Goal: Information Seeking & Learning: Learn about a topic

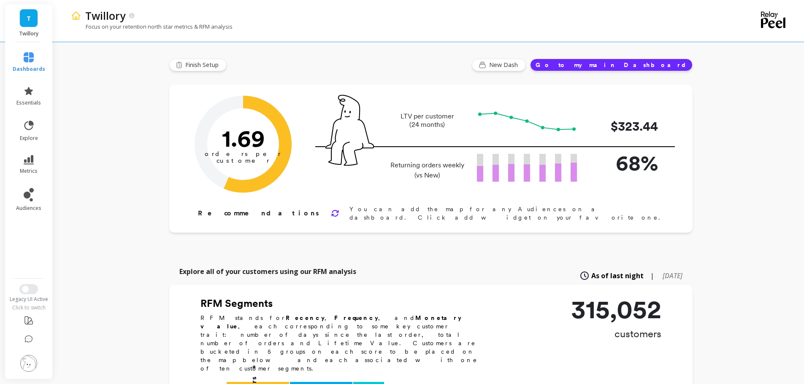
click at [21, 154] on li "metrics" at bounding box center [29, 165] width 43 height 30
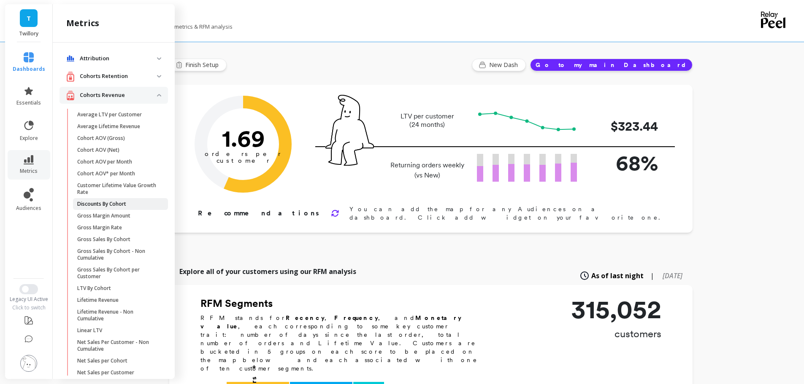
click at [103, 203] on p "Discounts By Cohort" at bounding box center [101, 204] width 49 height 7
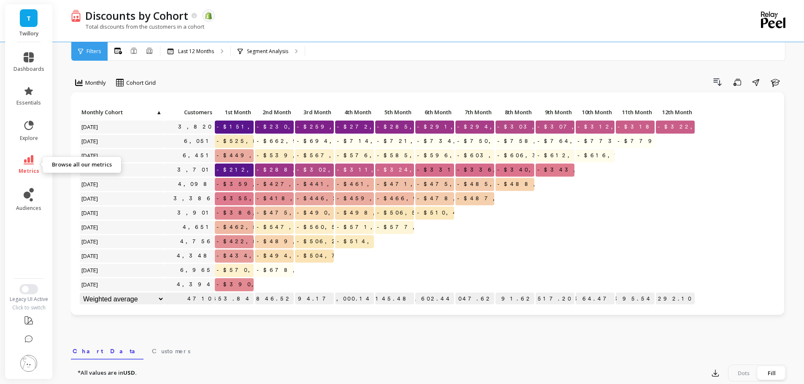
click at [27, 162] on icon at bounding box center [29, 159] width 10 height 9
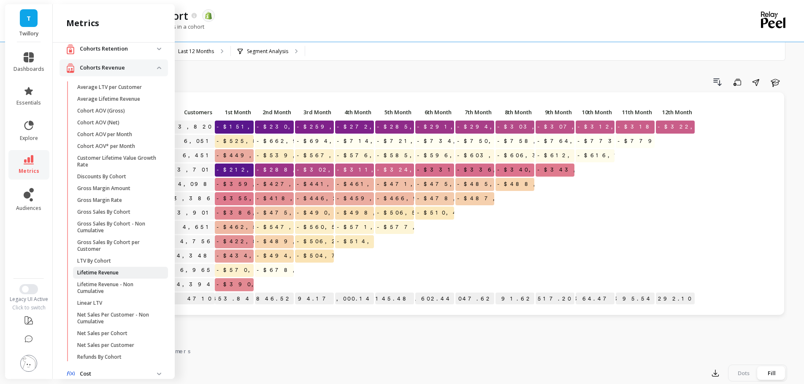
scroll to position [42, 0]
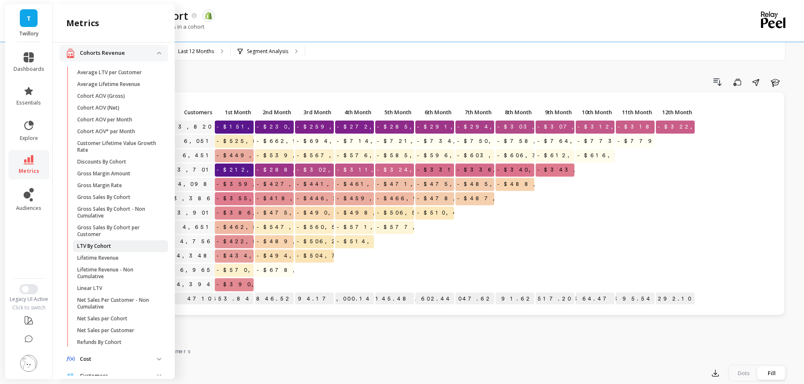
click at [101, 243] on p "LTV By Cohort" at bounding box center [94, 246] width 34 height 7
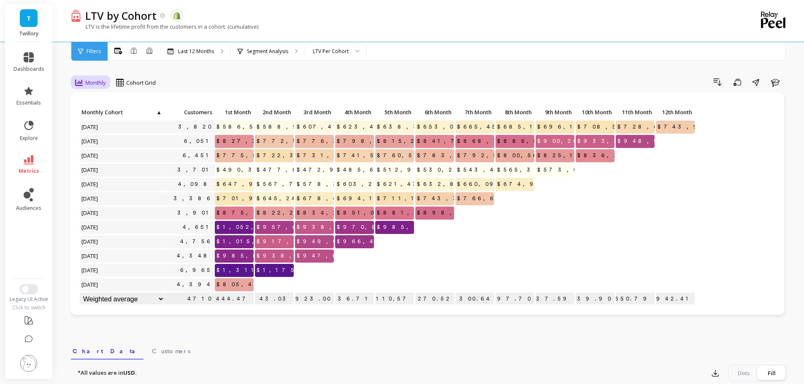
click at [97, 80] on span "Monthly" at bounding box center [95, 83] width 21 height 8
click at [97, 120] on div "Quarterly" at bounding box center [102, 118] width 48 height 8
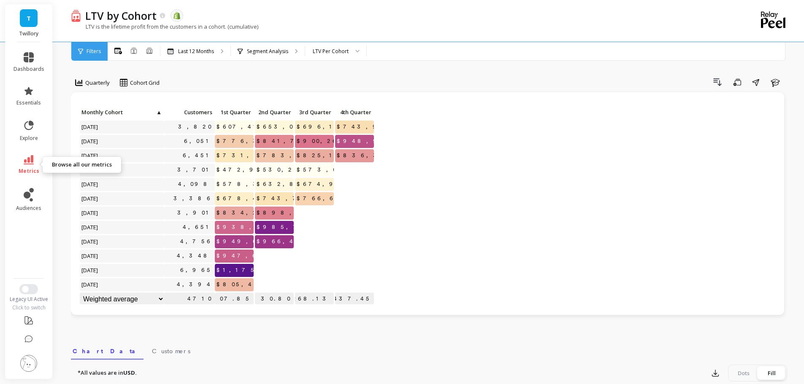
click at [30, 160] on icon at bounding box center [29, 159] width 10 height 9
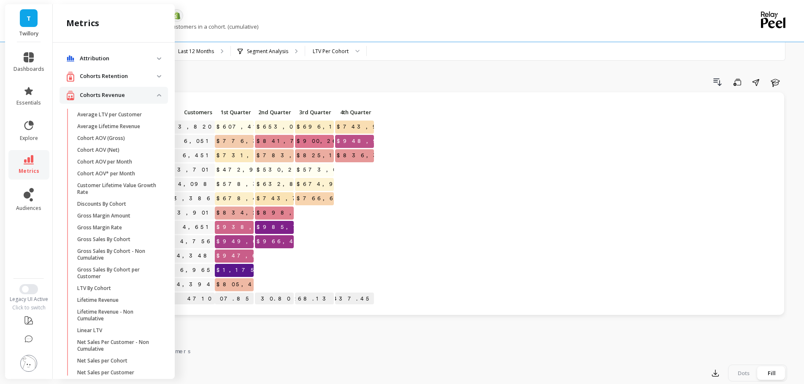
click at [104, 57] on p "Attribution" at bounding box center [118, 58] width 77 height 8
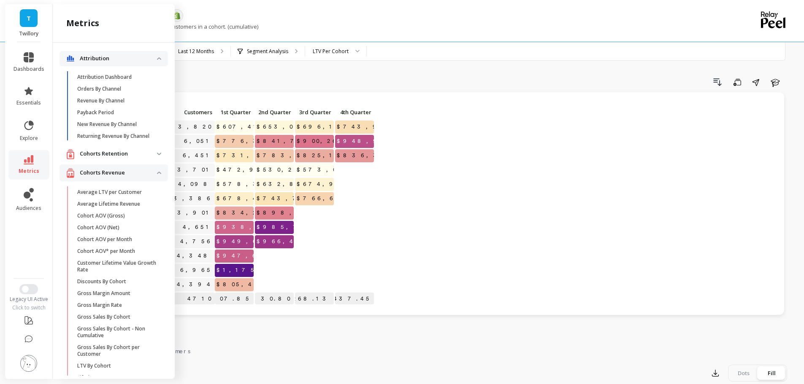
click at [119, 158] on p "Cohorts Retention" at bounding box center [118, 154] width 77 height 8
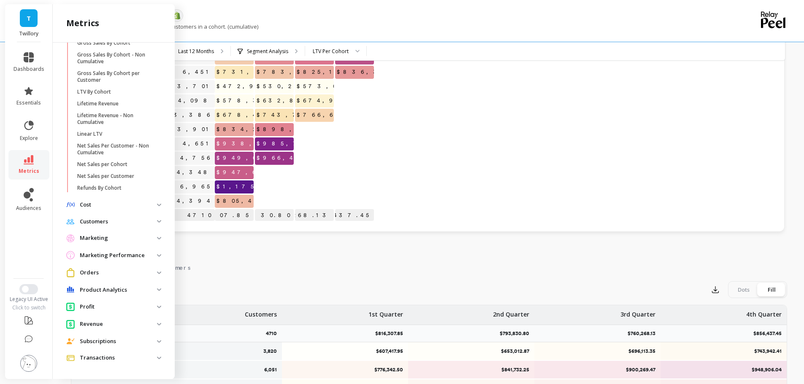
scroll to position [84, 0]
click at [105, 271] on p "Orders" at bounding box center [118, 273] width 77 height 8
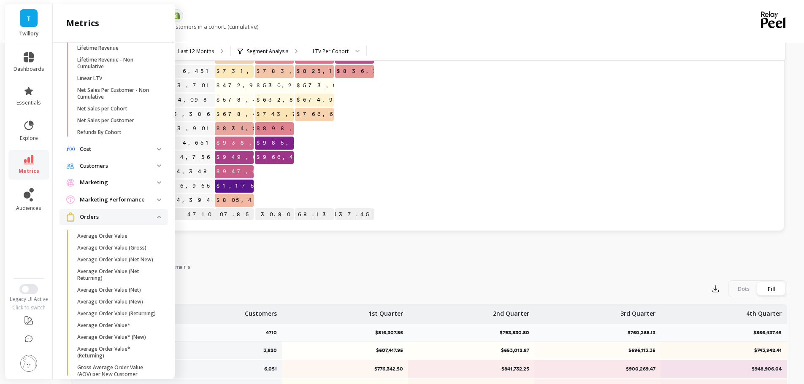
click at [109, 222] on p "Orders" at bounding box center [118, 217] width 77 height 8
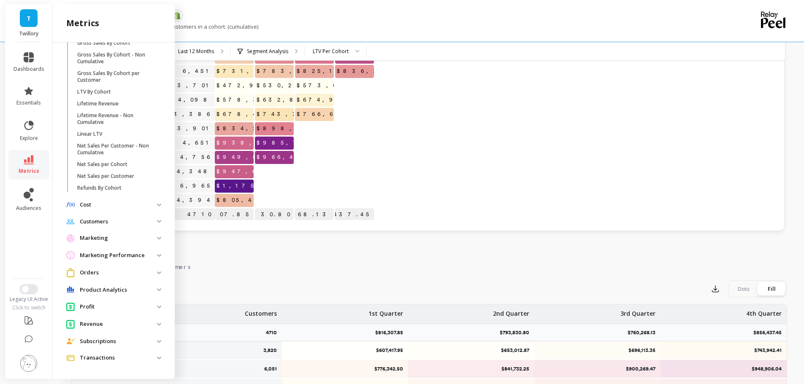
scroll to position [414, 0]
click at [89, 291] on p "Product Analytics" at bounding box center [118, 290] width 77 height 8
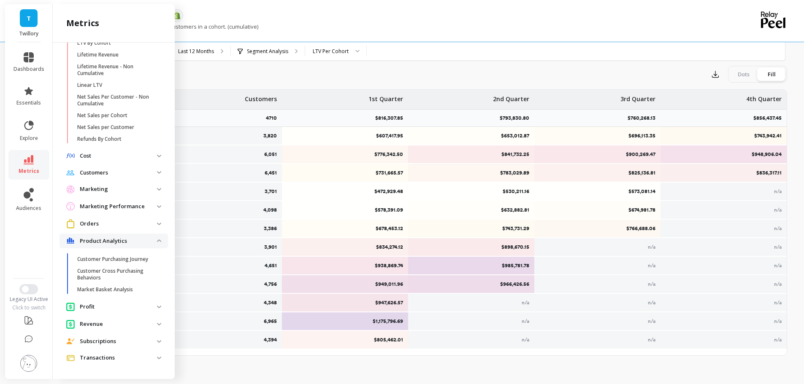
scroll to position [304, 0]
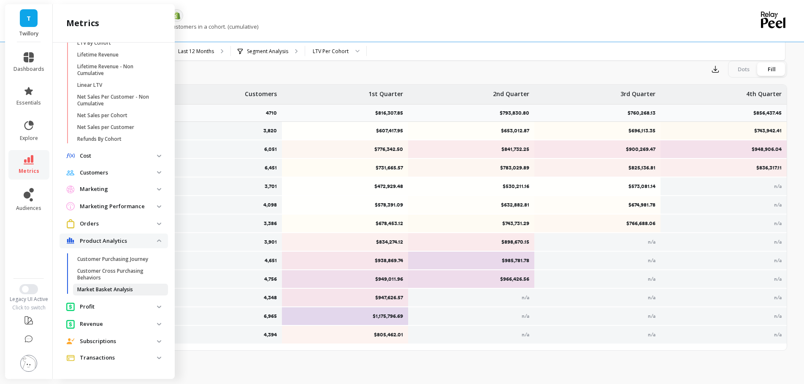
click at [96, 285] on link "Market Basket Analysis" at bounding box center [120, 290] width 95 height 12
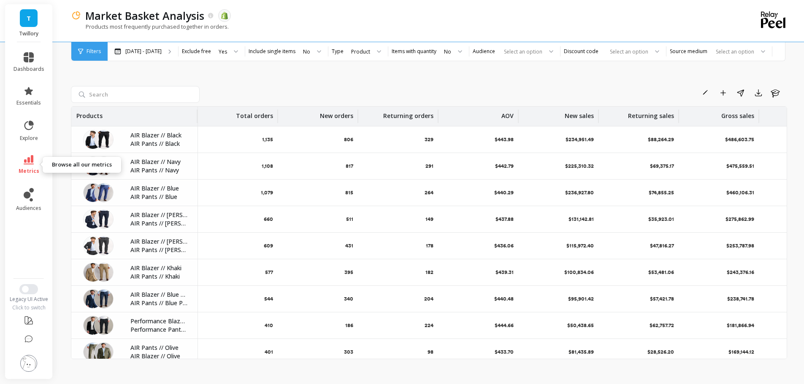
click at [30, 163] on icon at bounding box center [29, 159] width 10 height 9
click at [241, 87] on div "Rename Add to Dashboard Share Export Learn" at bounding box center [495, 93] width 584 height 14
click at [239, 94] on div "Rename Add to Dashboard Share Export Learn" at bounding box center [495, 93] width 584 height 14
click at [248, 95] on div "Rename Add to Dashboard Share Export Learn" at bounding box center [495, 93] width 584 height 14
click at [30, 134] on link "explore" at bounding box center [29, 131] width 31 height 22
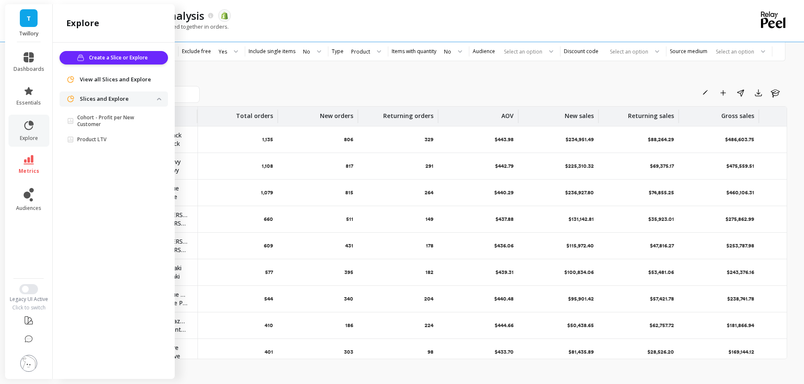
click at [113, 78] on span "View all Slices and Explore" at bounding box center [115, 80] width 71 height 8
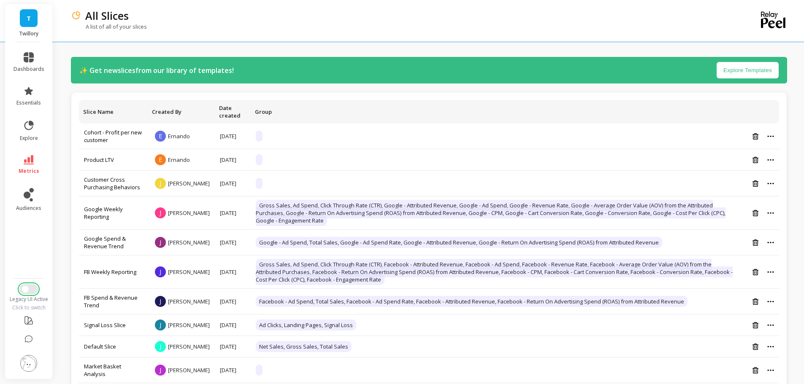
click at [30, 291] on button "Switch to New UI" at bounding box center [28, 289] width 19 height 10
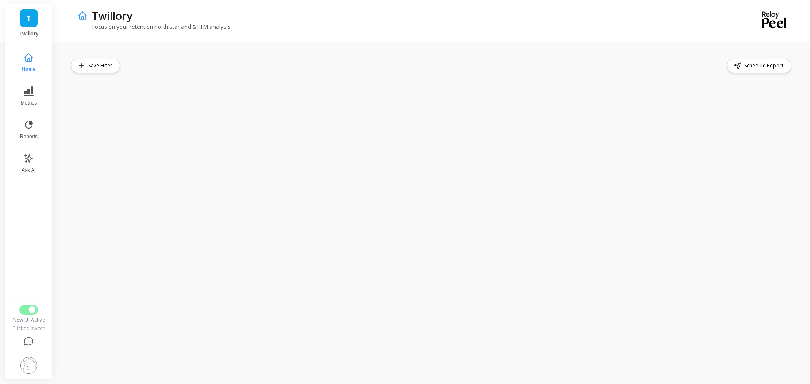
click at [305, 78] on div "Save Filter Schedule Report" at bounding box center [432, 213] width 722 height 309
click at [393, 69] on div "Save Filter Schedule Report" at bounding box center [432, 66] width 722 height 14
click at [212, 70] on div "Save Filter Schedule Report" at bounding box center [432, 66] width 722 height 14
click at [17, 89] on button "Metrics" at bounding box center [29, 96] width 28 height 30
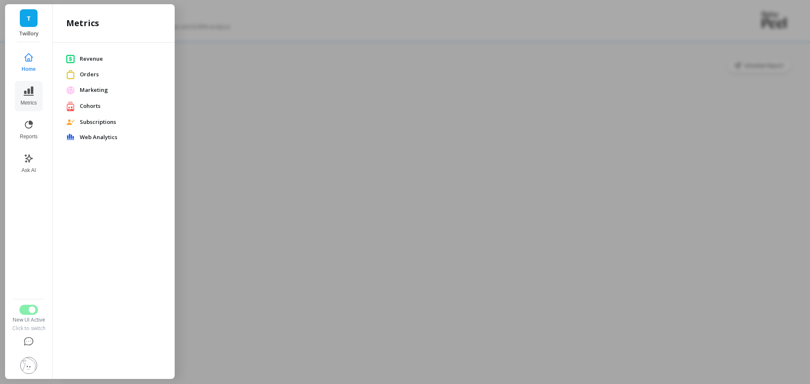
click at [91, 135] on span "Web Analytics" at bounding box center [120, 137] width 81 height 8
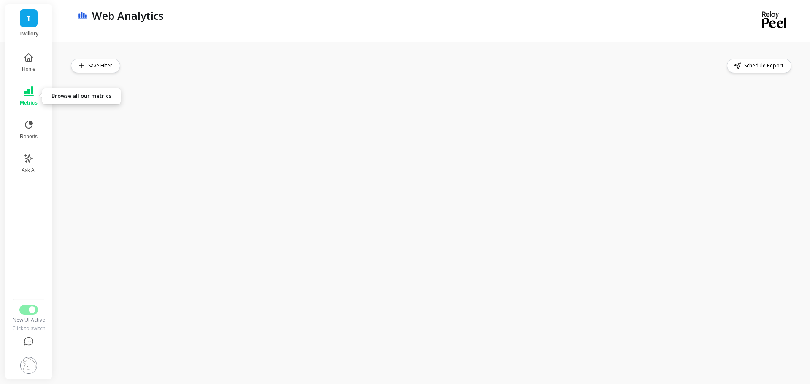
click at [34, 95] on button "Metrics" at bounding box center [29, 96] width 28 height 30
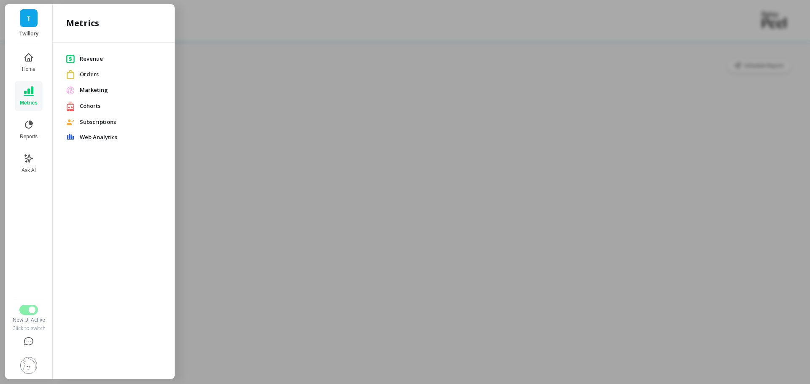
click at [89, 75] on span "Orders" at bounding box center [120, 74] width 81 height 8
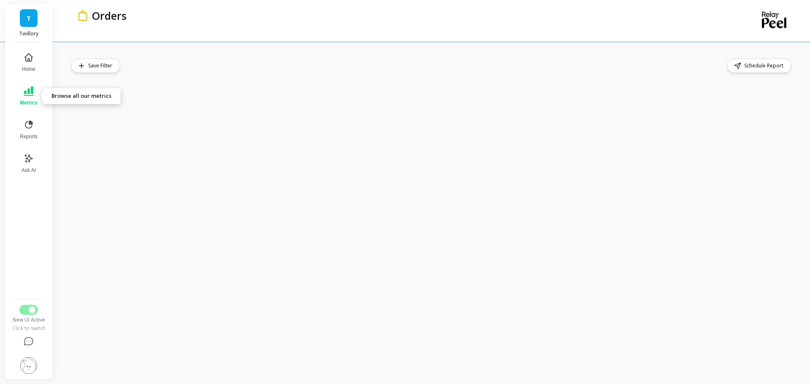
click at [22, 85] on button "Metrics" at bounding box center [29, 96] width 28 height 30
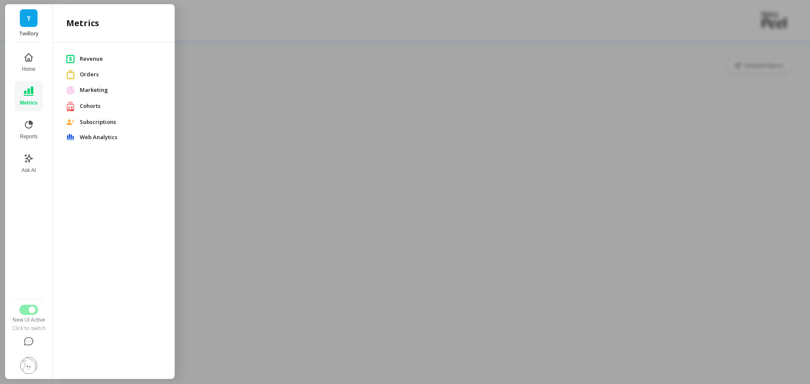
click at [91, 134] on span "Web Analytics" at bounding box center [120, 137] width 81 height 8
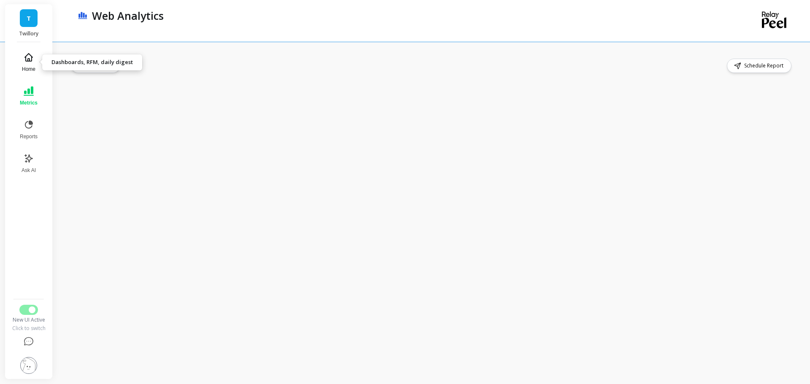
click at [32, 61] on icon at bounding box center [29, 57] width 10 height 10
click at [35, 130] on button "Reports" at bounding box center [29, 130] width 28 height 30
click at [37, 88] on button "Metrics" at bounding box center [28, 96] width 29 height 30
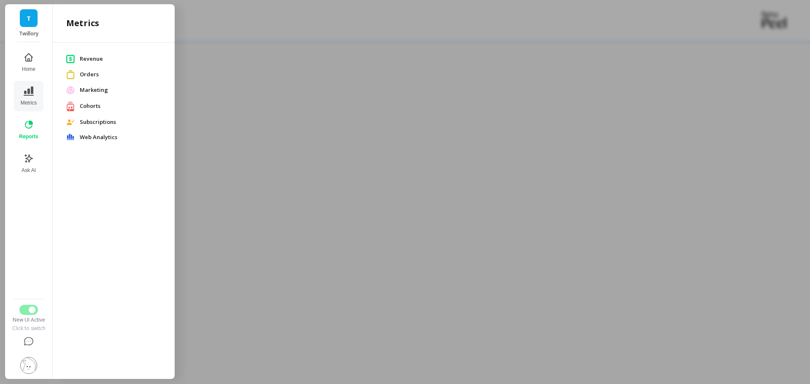
click at [97, 59] on span "Revenue" at bounding box center [120, 59] width 81 height 8
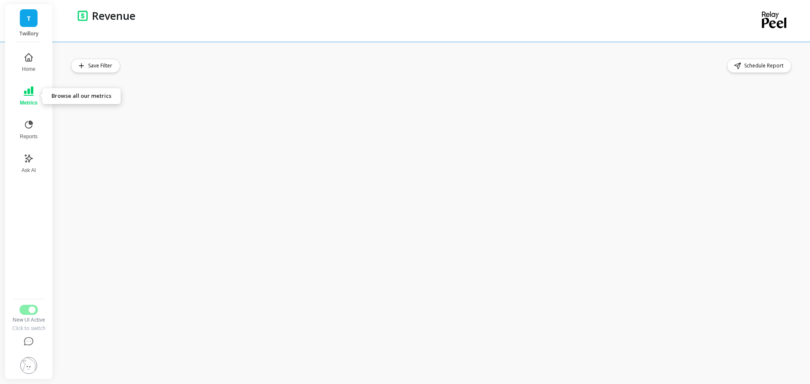
click at [35, 95] on button "Metrics" at bounding box center [29, 96] width 28 height 30
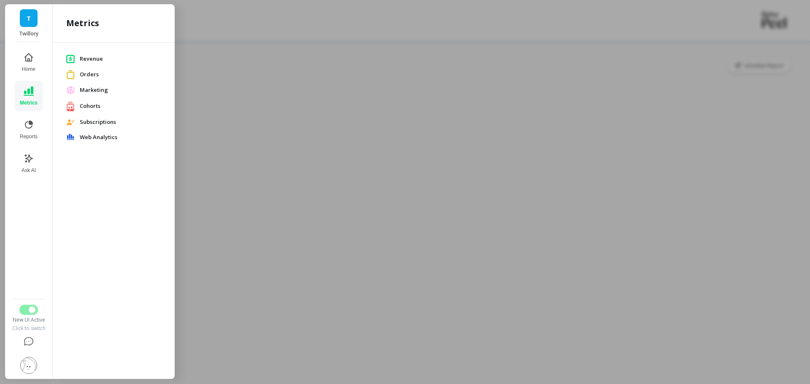
click at [92, 76] on span "Orders" at bounding box center [120, 74] width 81 height 8
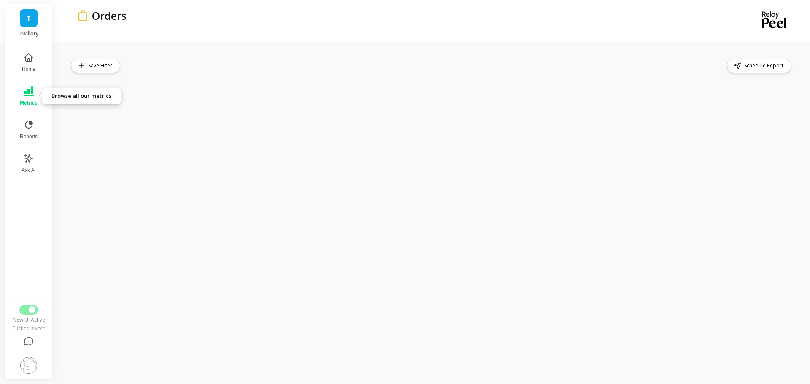
click at [25, 93] on icon at bounding box center [29, 91] width 10 height 9
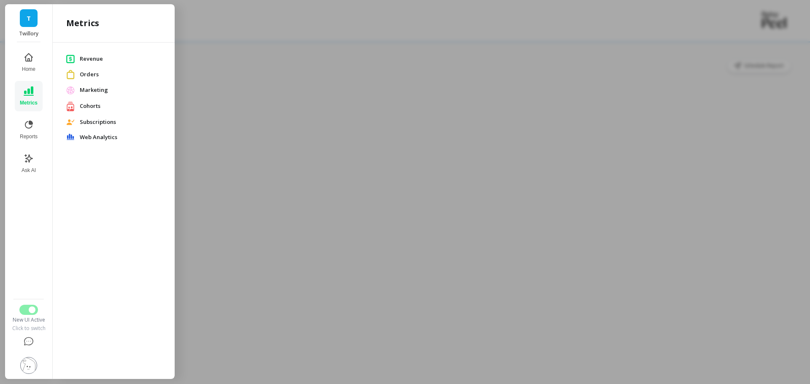
click at [92, 74] on span "Orders" at bounding box center [120, 74] width 81 height 8
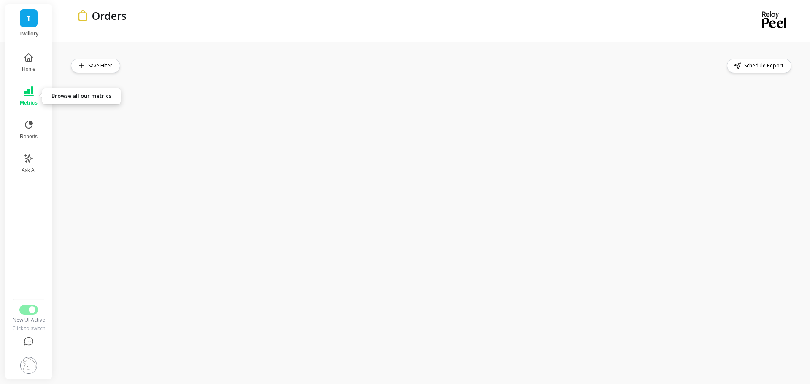
click at [35, 93] on button "Metrics" at bounding box center [29, 96] width 28 height 30
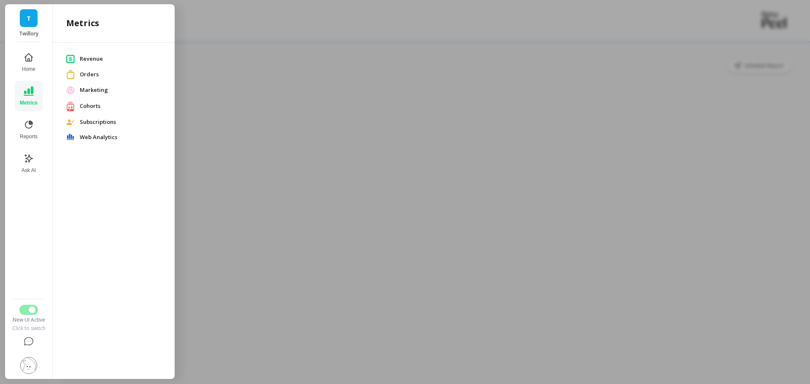
click at [92, 94] on span "Marketing" at bounding box center [120, 90] width 81 height 8
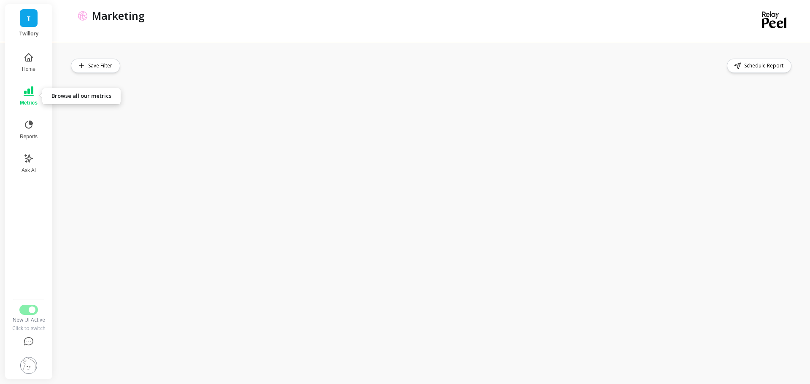
click at [29, 93] on icon at bounding box center [29, 91] width 10 height 9
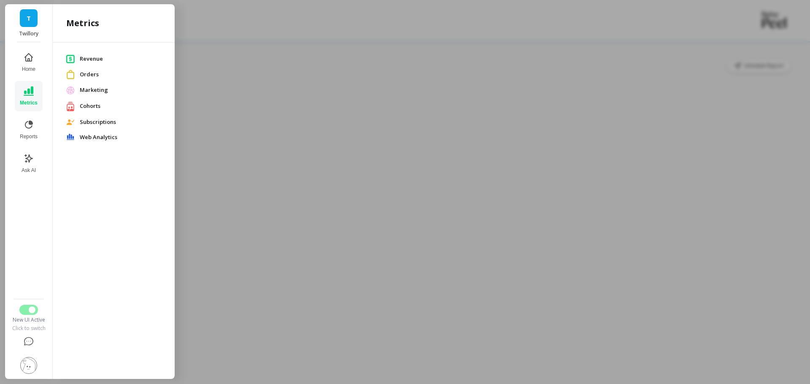
click at [89, 75] on span "Orders" at bounding box center [120, 74] width 81 height 8
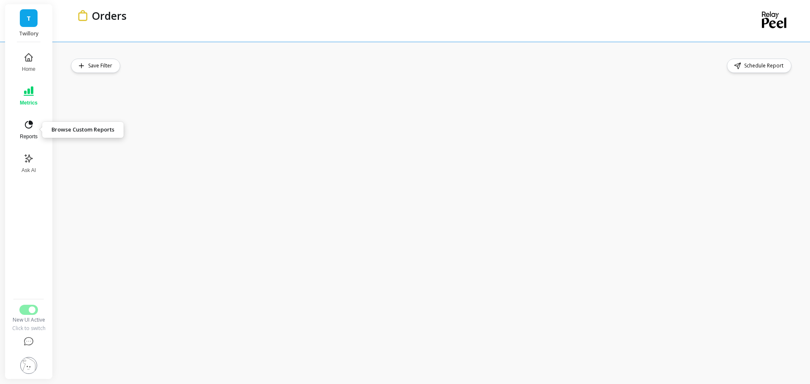
click at [30, 125] on icon at bounding box center [29, 125] width 10 height 10
click at [613, 50] on div at bounding box center [433, 213] width 753 height 343
click at [780, 55] on div at bounding box center [433, 213] width 753 height 343
click at [763, 51] on div at bounding box center [433, 213] width 753 height 343
click at [140, 48] on div at bounding box center [433, 213] width 753 height 343
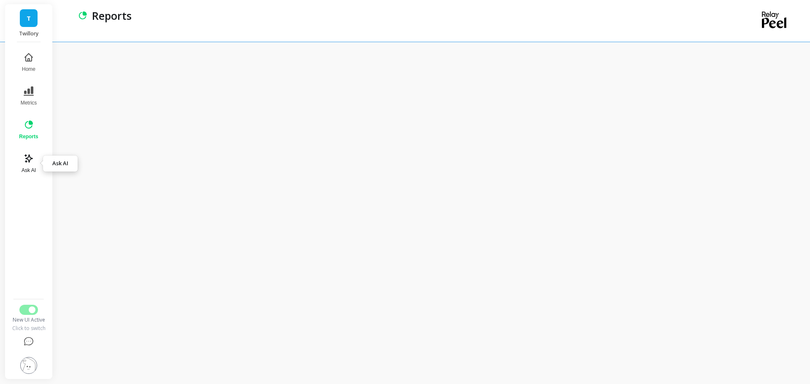
click at [32, 158] on icon at bounding box center [29, 159] width 8 height 8
click at [27, 125] on icon at bounding box center [29, 125] width 10 height 10
click at [34, 60] on button "Home" at bounding box center [28, 62] width 29 height 30
click at [34, 91] on button "Metrics" at bounding box center [29, 96] width 28 height 30
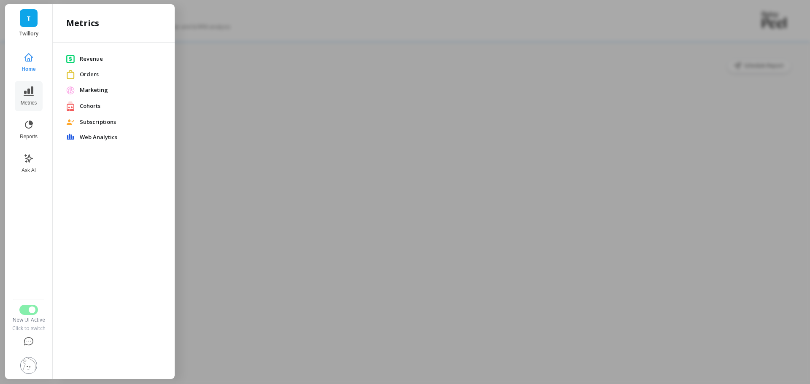
click at [75, 104] on link "Cohorts" at bounding box center [113, 106] width 95 height 11
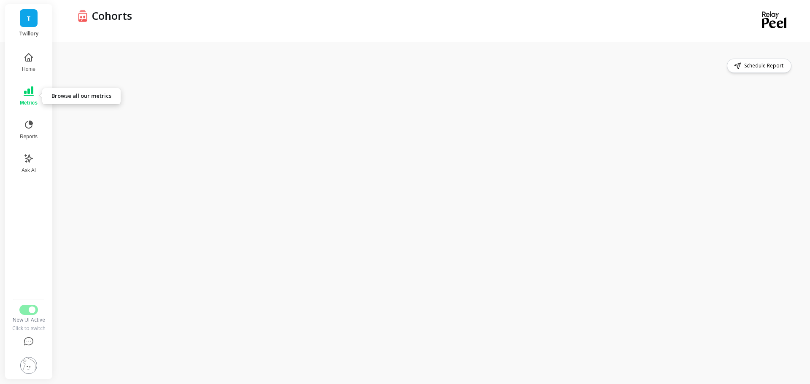
click at [27, 90] on icon at bounding box center [29, 91] width 10 height 10
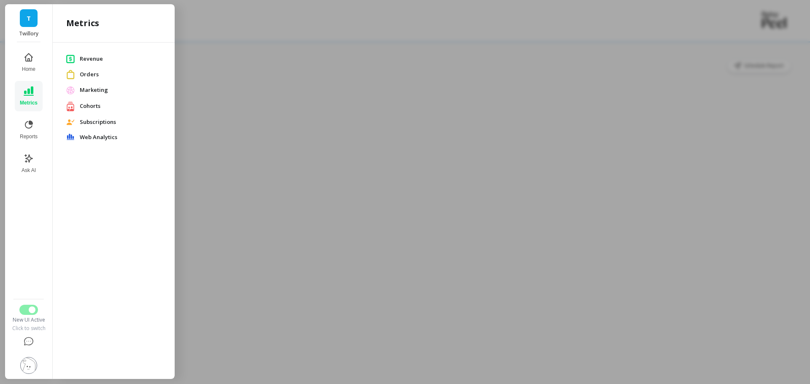
click at [327, 143] on div at bounding box center [405, 192] width 810 height 384
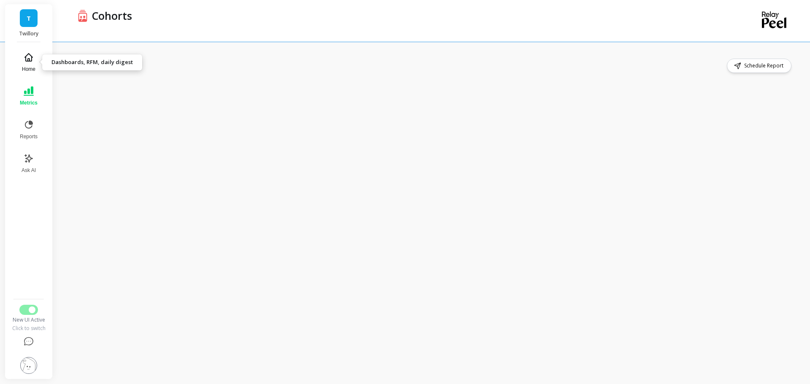
click at [30, 52] on icon at bounding box center [29, 57] width 10 height 10
click at [234, 58] on div "Save Filter Schedule Report" at bounding box center [433, 213] width 753 height 343
click at [602, 76] on div "Save Filter Schedule Report" at bounding box center [432, 213] width 722 height 309
click at [688, 76] on div "Save Filter Schedule Report" at bounding box center [432, 213] width 722 height 309
